Goal: Find specific fact: Find specific fact

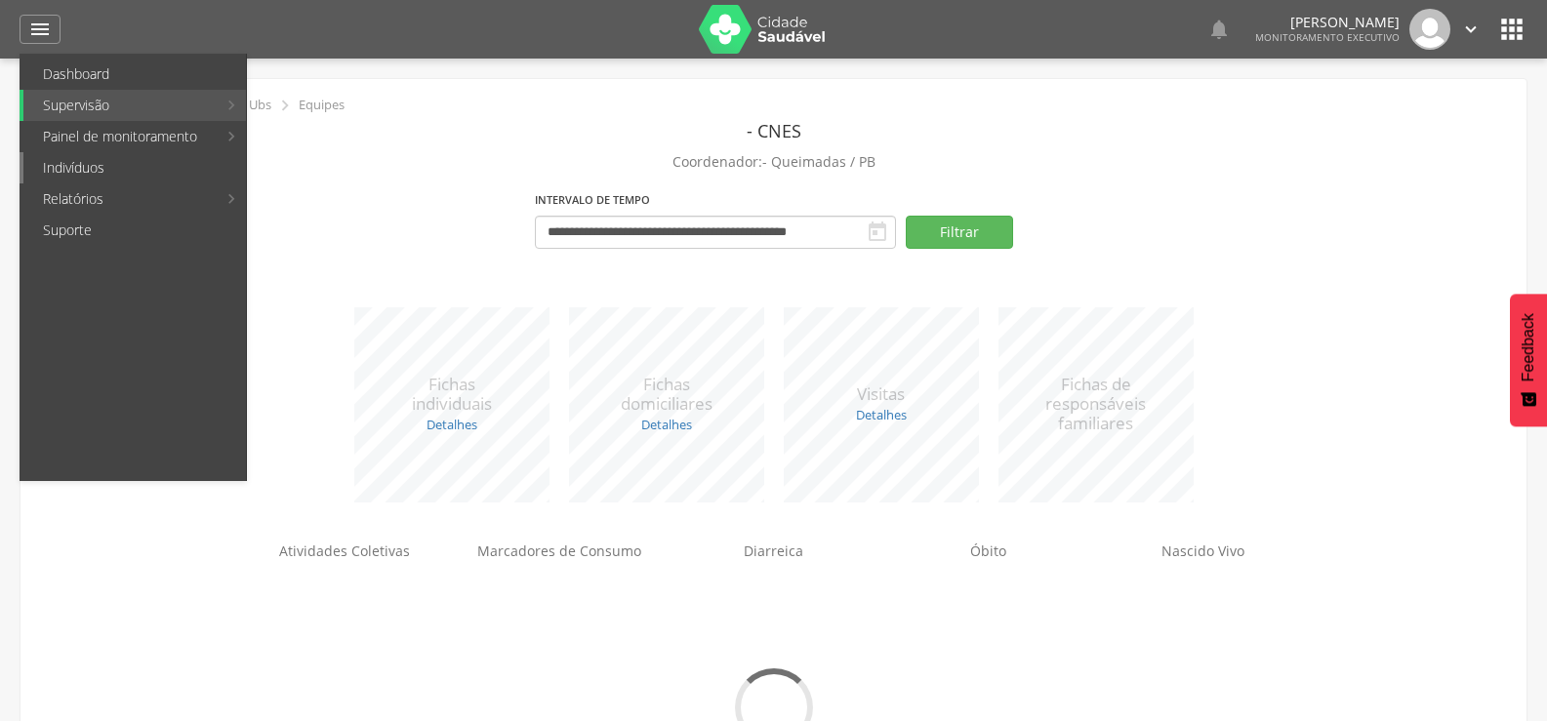
click at [59, 181] on link "Indivíduos" at bounding box center [134, 167] width 223 height 31
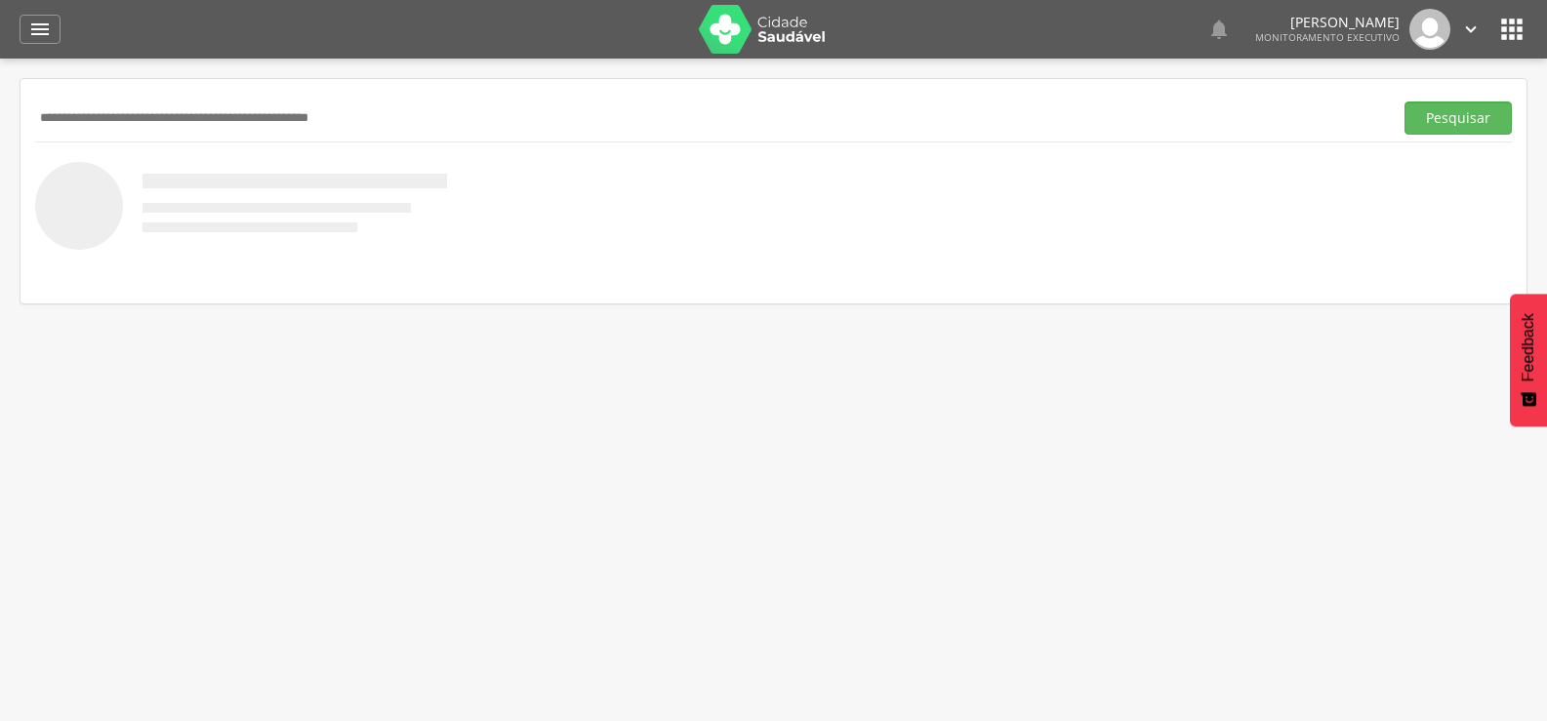
paste input "**********"
type input "**********"
click at [1404, 101] on button "Pesquisar" at bounding box center [1457, 117] width 107 height 33
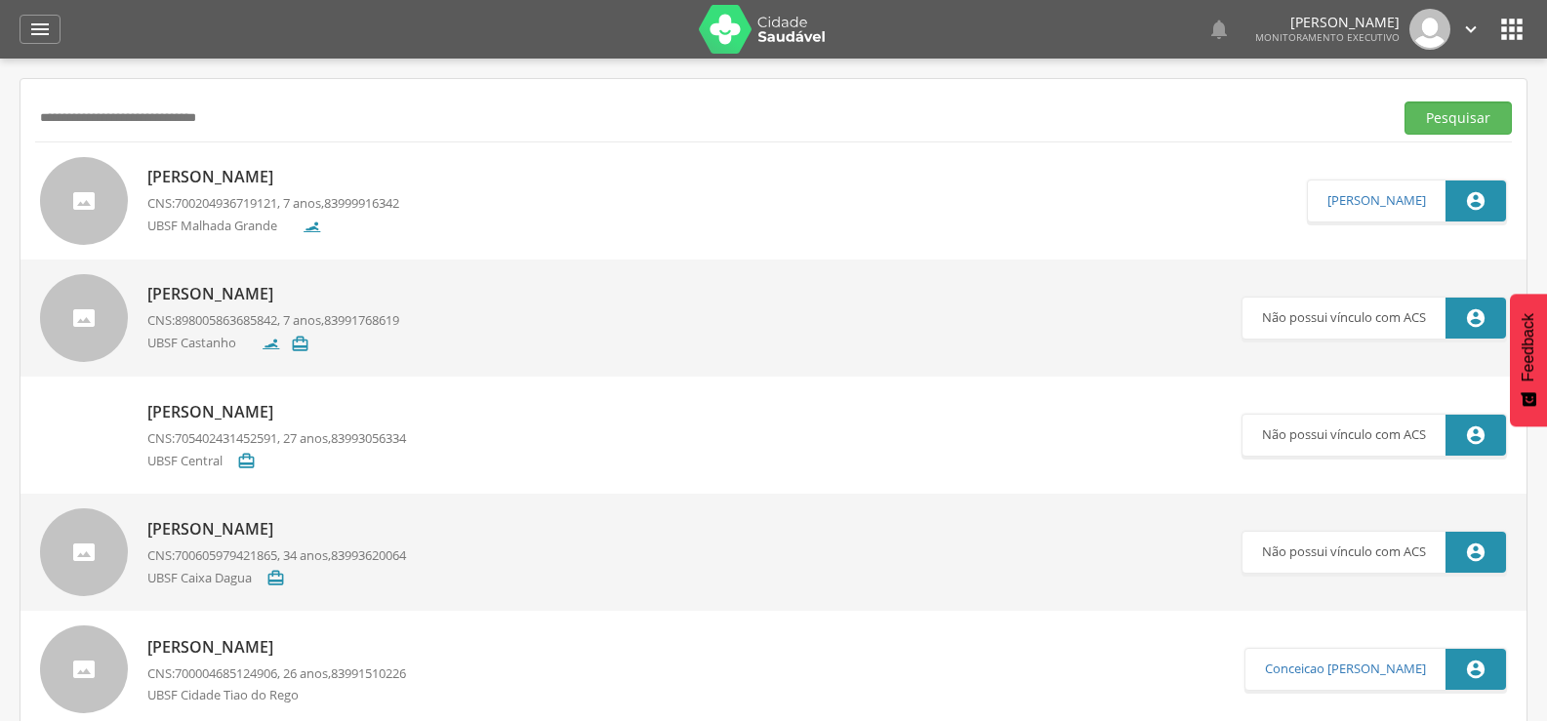
click at [195, 183] on p "[PERSON_NAME]" at bounding box center [273, 177] width 252 height 22
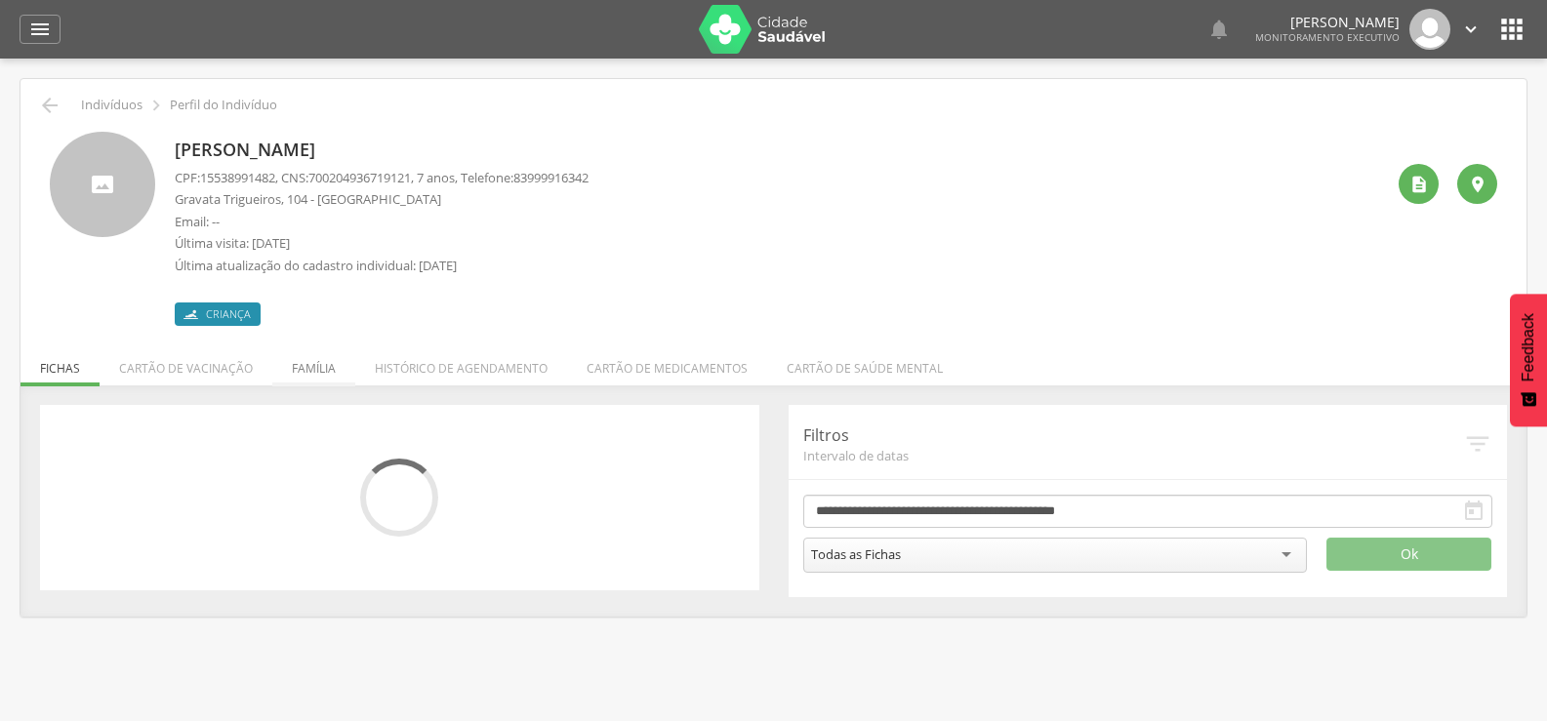
click at [302, 372] on li "Família" at bounding box center [313, 364] width 83 height 46
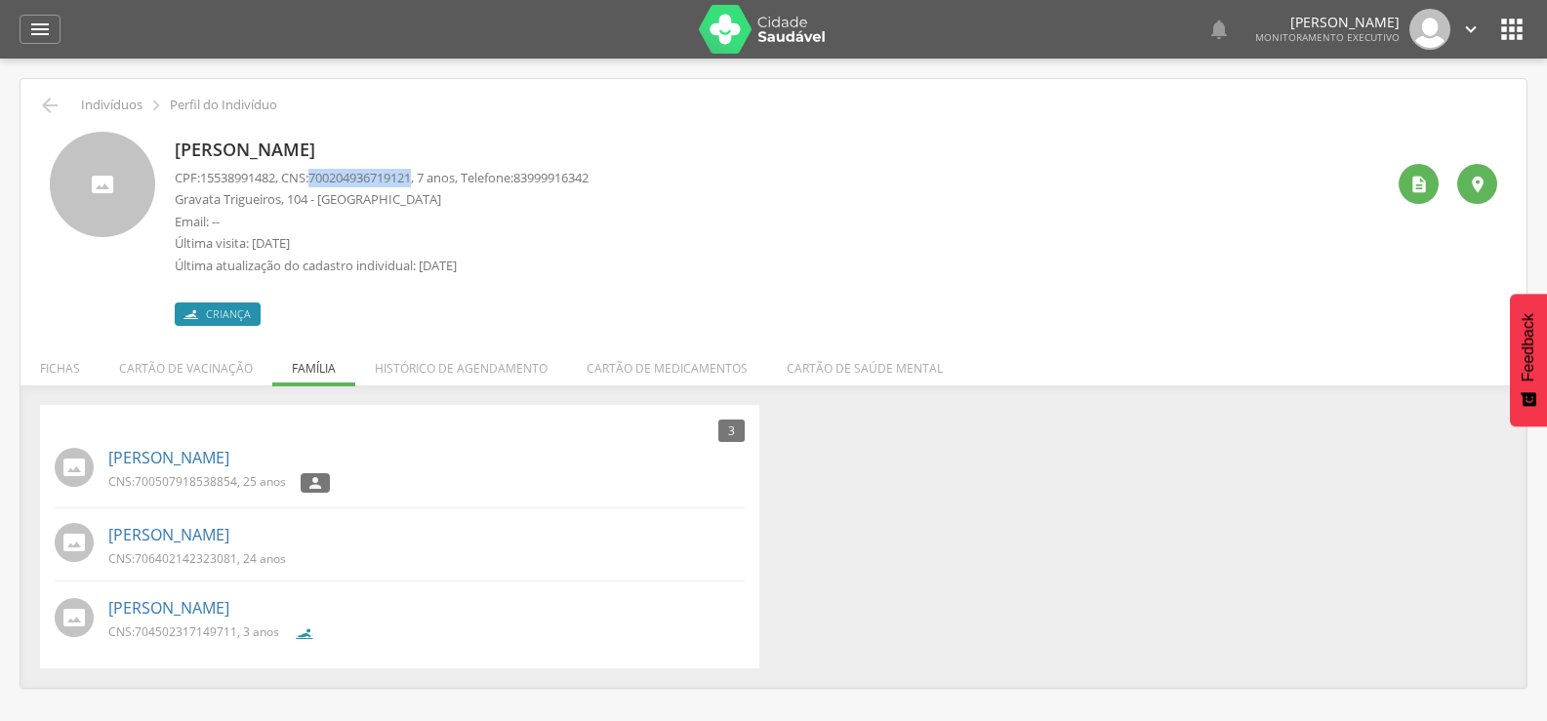
drag, startPoint x: 322, startPoint y: 174, endPoint x: 430, endPoint y: 178, distance: 108.4
click at [430, 178] on p "CPF: 15538991482 , CNS: [PHONE_NUMBER] , 7 anos, Telefone: [PHONE_NUMBER]" at bounding box center [382, 178] width 414 height 19
copy span "700204936719121"
click at [214, 454] on link "[PERSON_NAME]" at bounding box center [168, 458] width 121 height 22
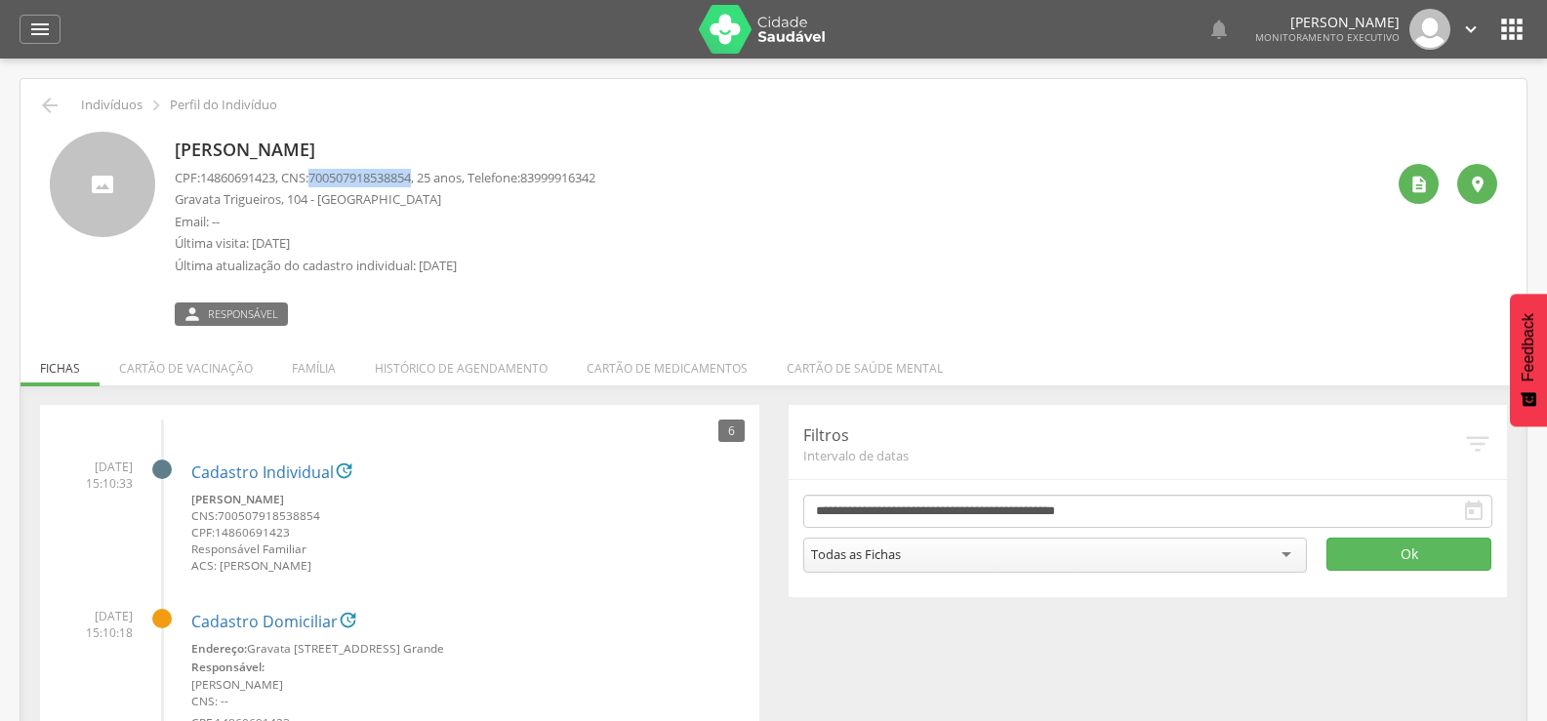
drag, startPoint x: 322, startPoint y: 181, endPoint x: 426, endPoint y: 183, distance: 104.5
click at [411, 183] on span "700507918538854" at bounding box center [359, 178] width 102 height 18
copy span "700507918538854"
